Goal: Book appointment/travel/reservation

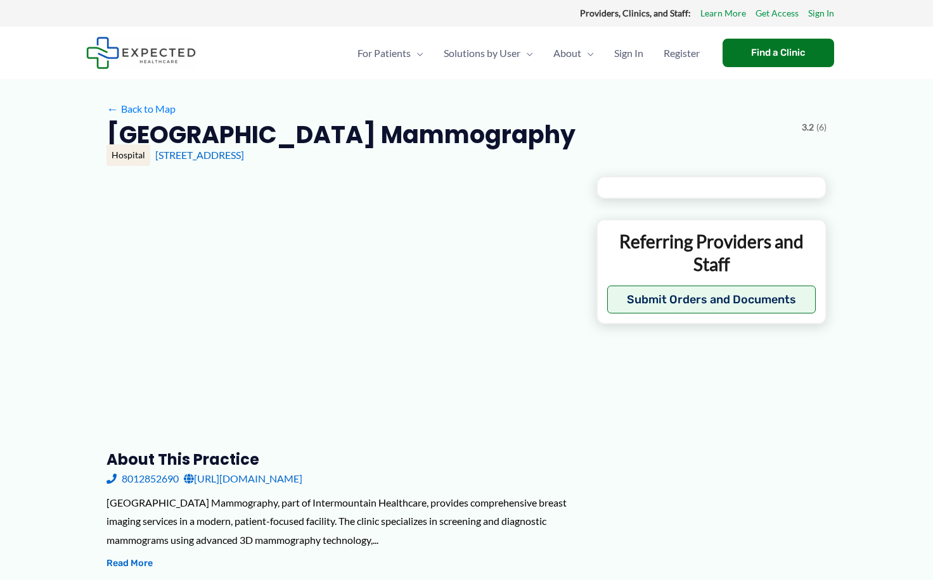
type input "**********"
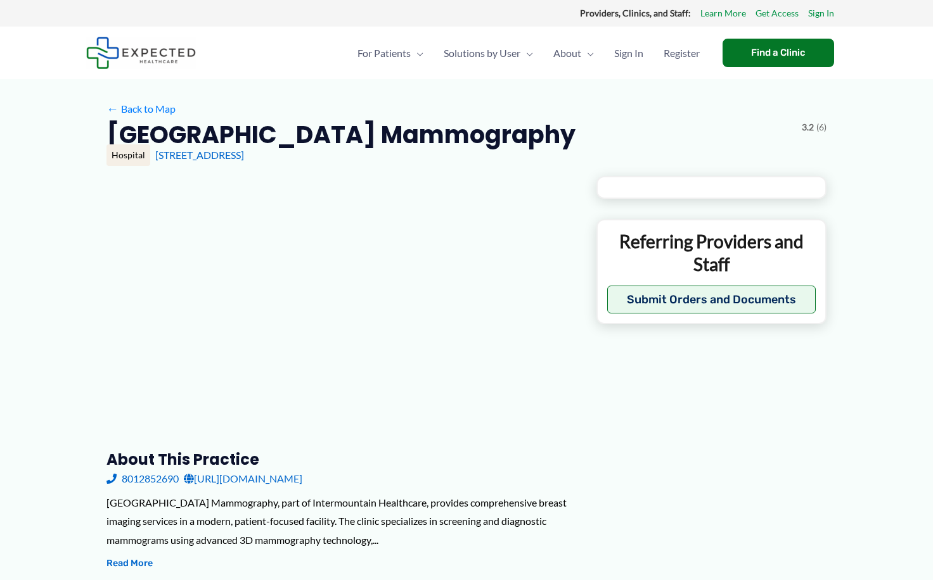
type input "**********"
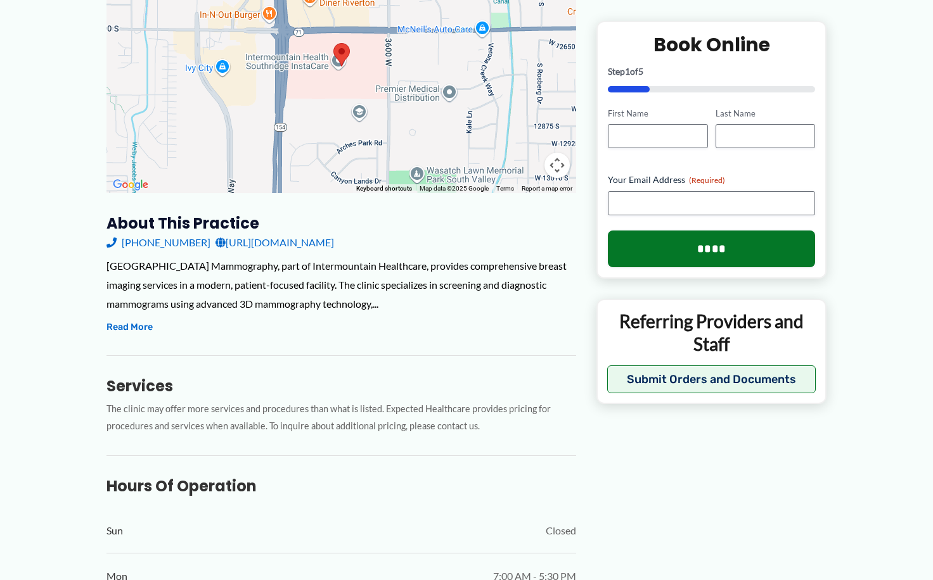
scroll to position [247, 0]
